Goal: Information Seeking & Learning: Learn about a topic

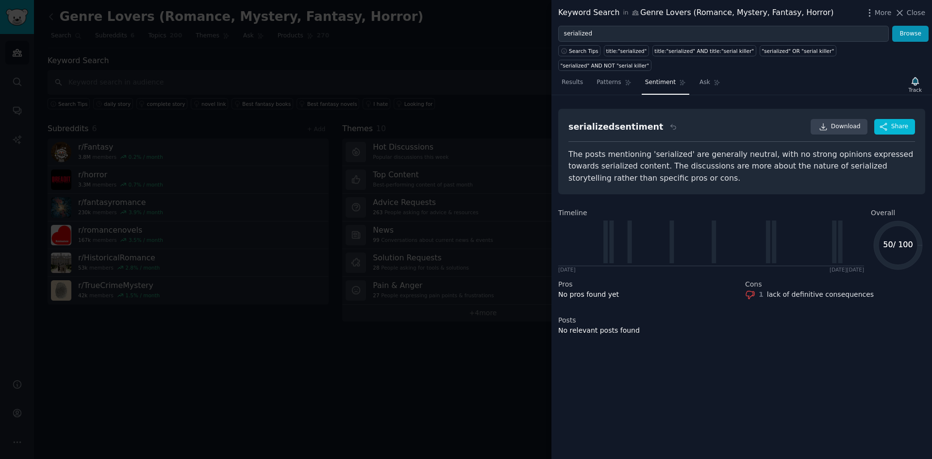
click at [247, 370] on div at bounding box center [466, 229] width 932 height 459
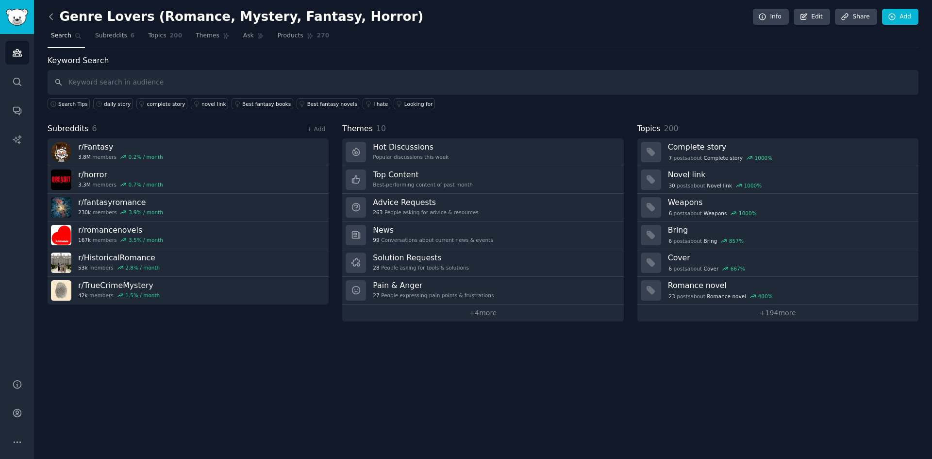
click at [52, 18] on icon at bounding box center [51, 17] width 10 height 10
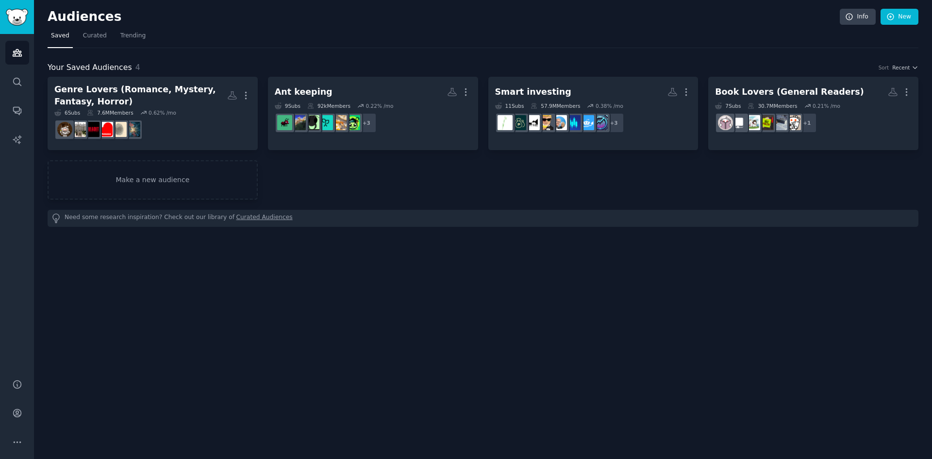
click at [259, 365] on div "Audiences Info New Saved Curated Trending Your Saved Audiences 4 Sort Recent Ge…" at bounding box center [483, 229] width 898 height 459
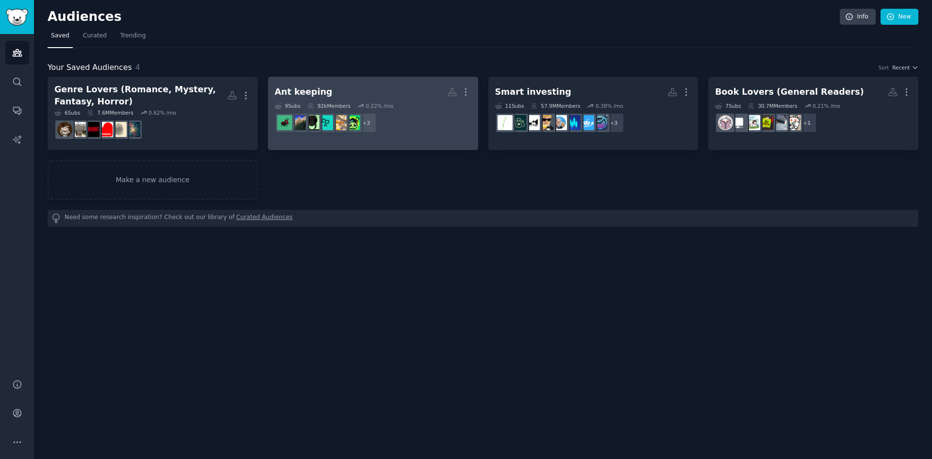
click at [320, 104] on div "92k Members" at bounding box center [328, 105] width 43 height 7
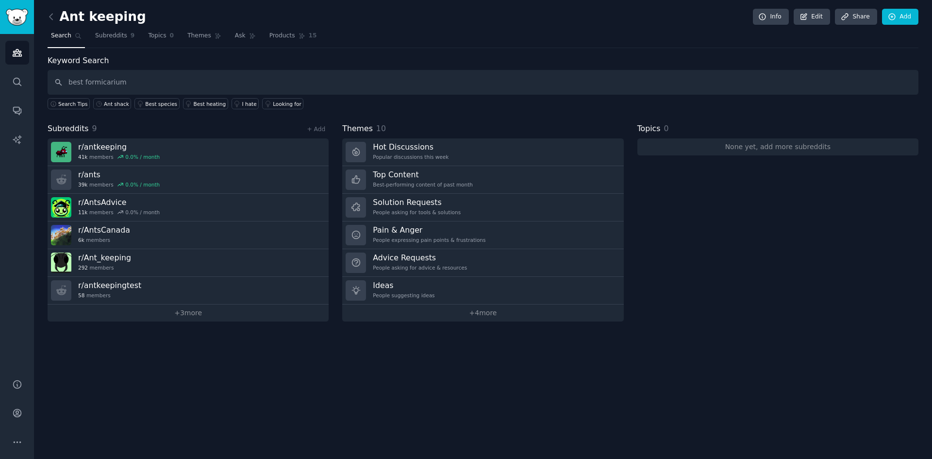
type input "best formicarium"
